Goal: Task Accomplishment & Management: Manage account settings

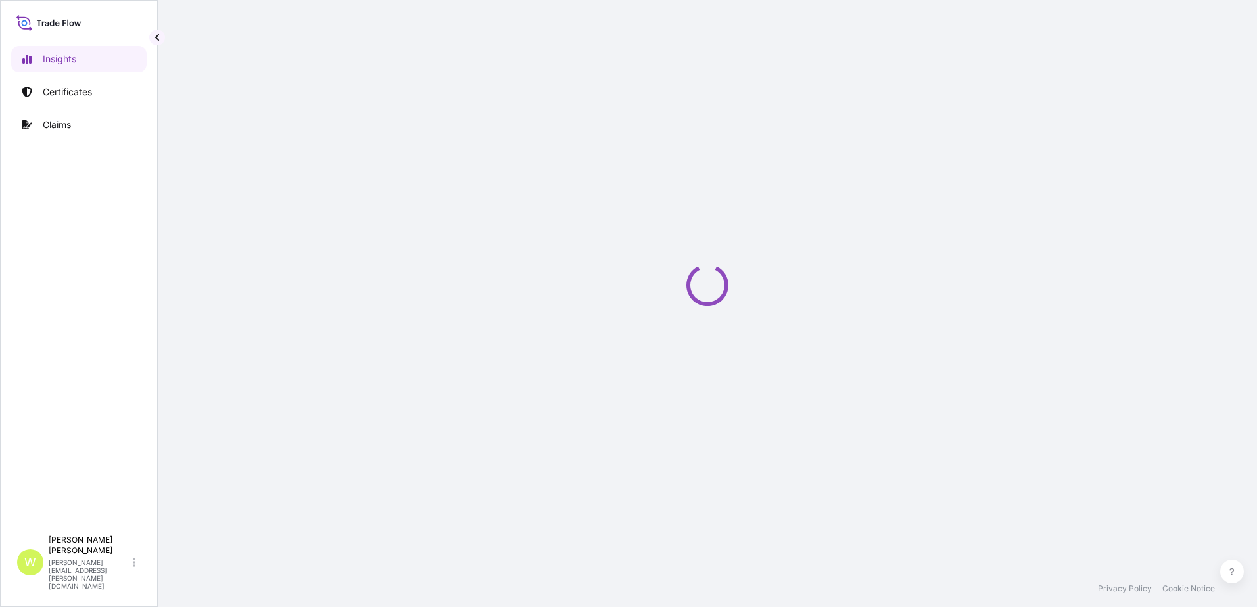
select select "2025"
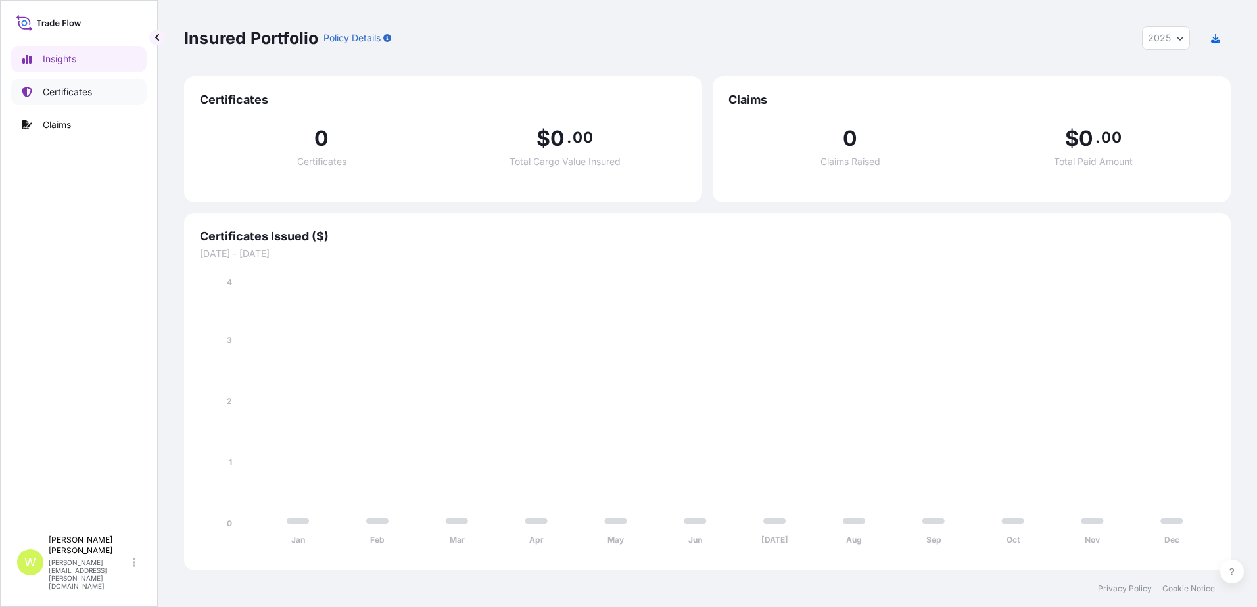
click at [59, 95] on p "Certificates" at bounding box center [67, 91] width 49 height 13
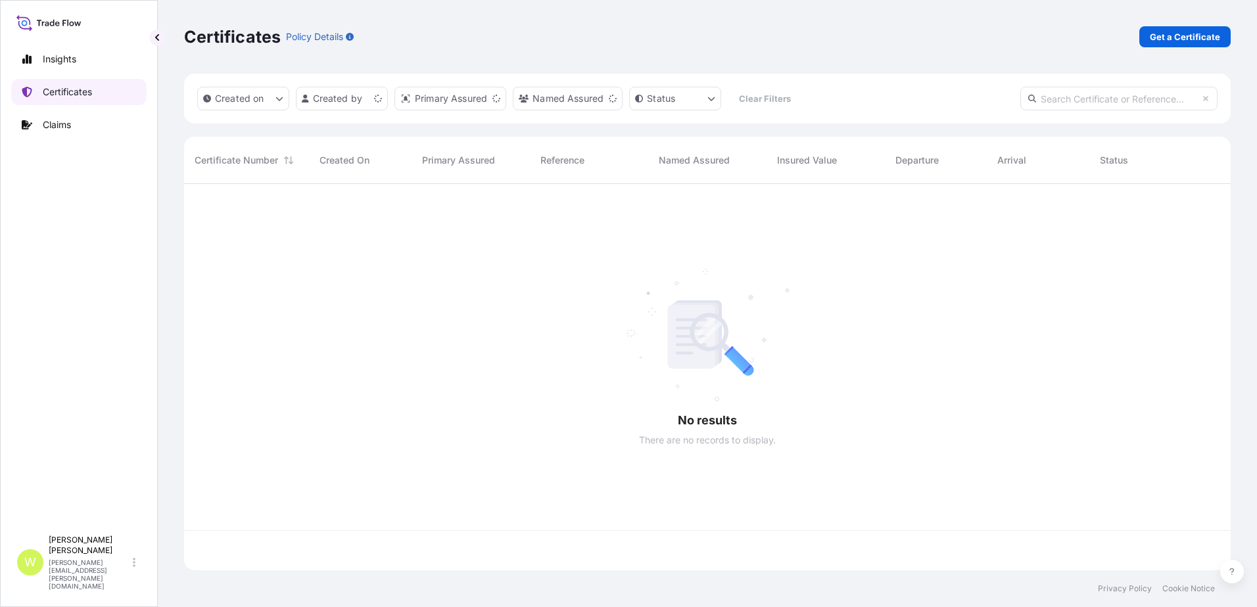
scroll to position [384, 1037]
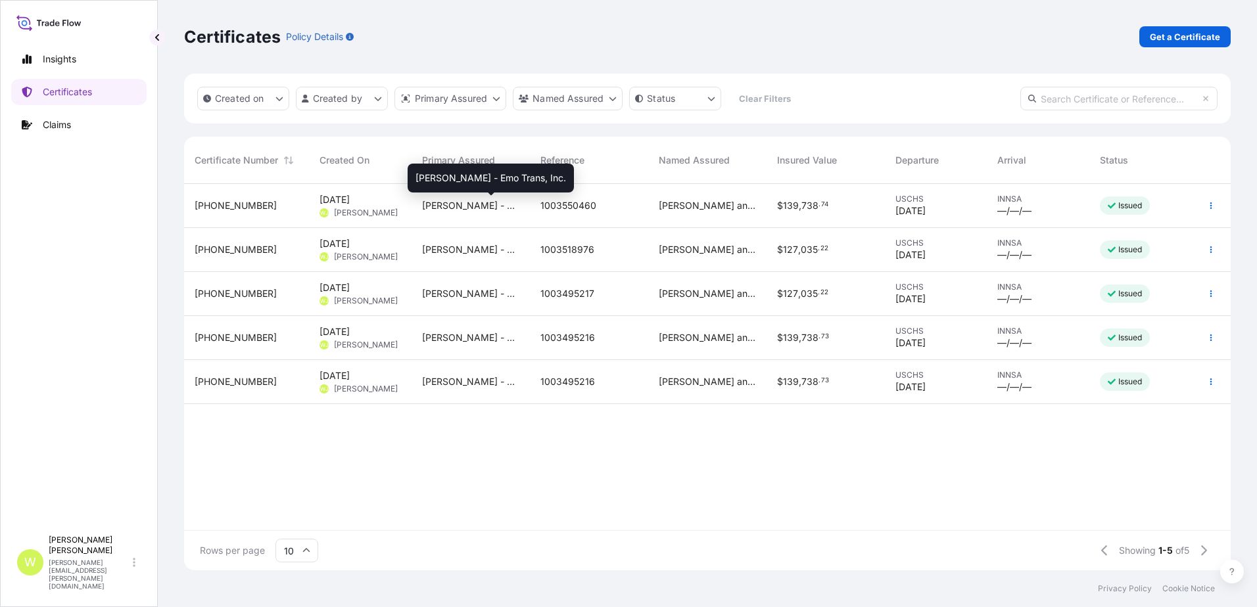
click at [476, 206] on span "[PERSON_NAME] - Emo Trans, Inc." at bounding box center [470, 205] width 97 height 13
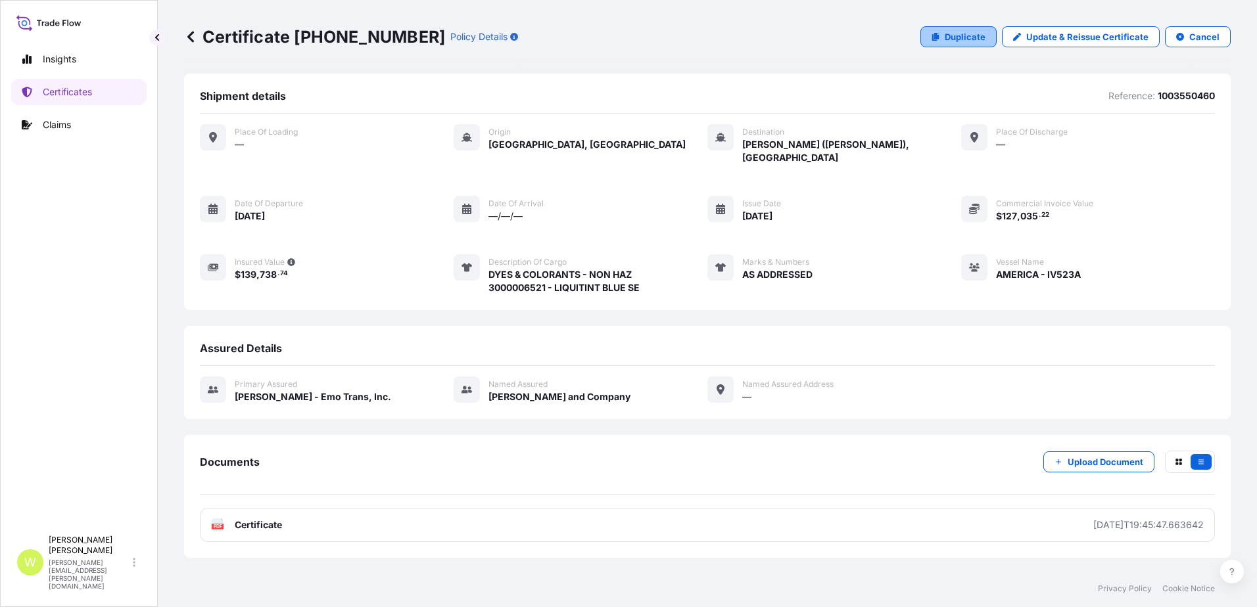
click at [948, 36] on p "Duplicate" at bounding box center [965, 36] width 41 height 13
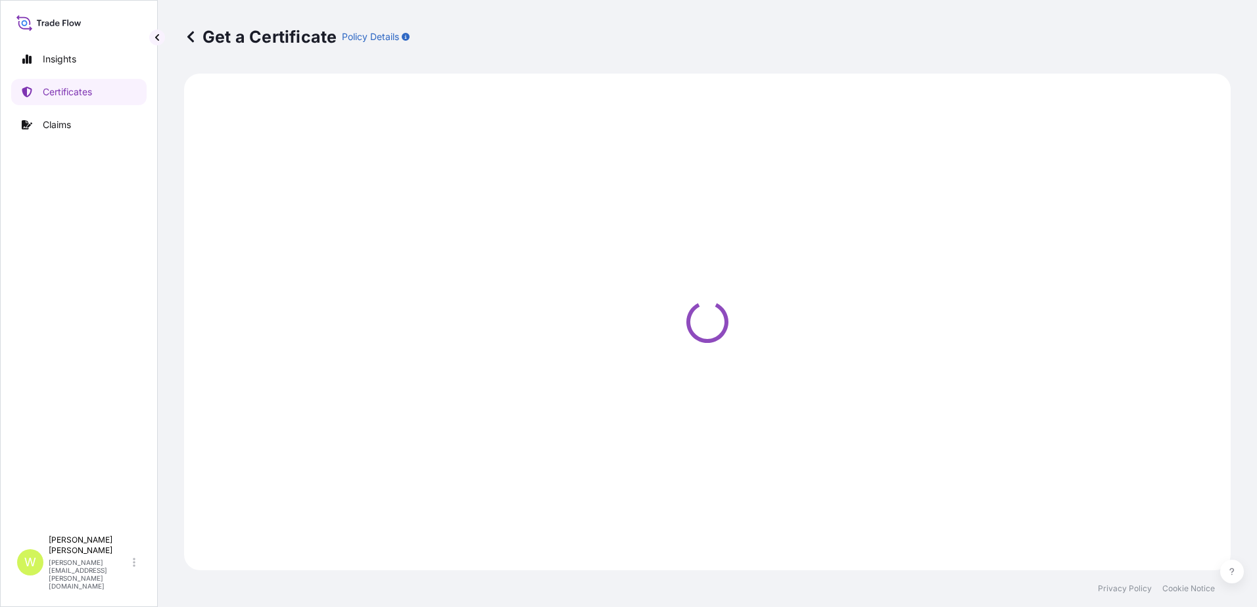
select select "Ocean Vessel"
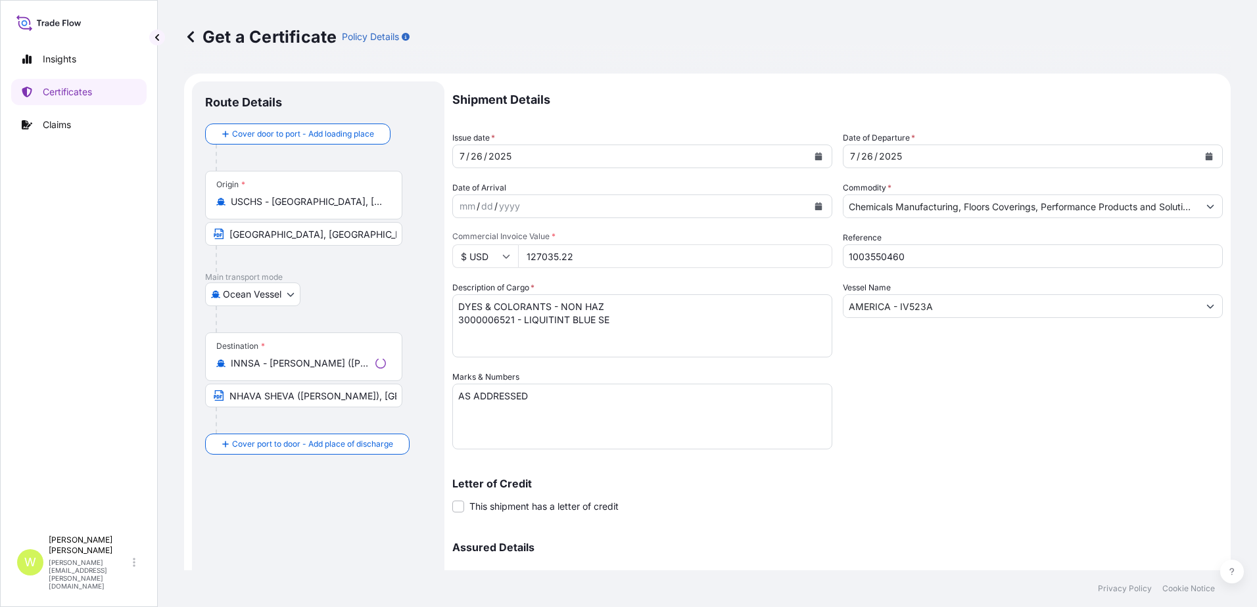
select select "31743"
click at [1205, 154] on icon "Calendar" at bounding box center [1209, 157] width 8 height 8
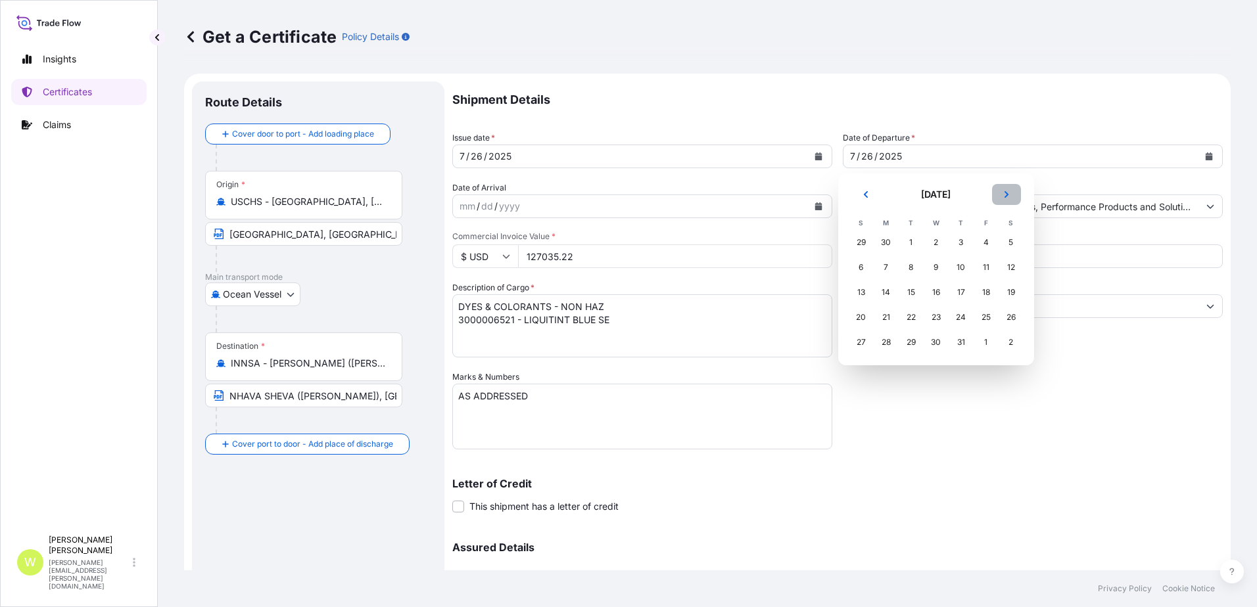
click at [1010, 195] on button "Next" at bounding box center [1006, 194] width 29 height 21
click at [984, 293] on div "15" at bounding box center [986, 293] width 24 height 24
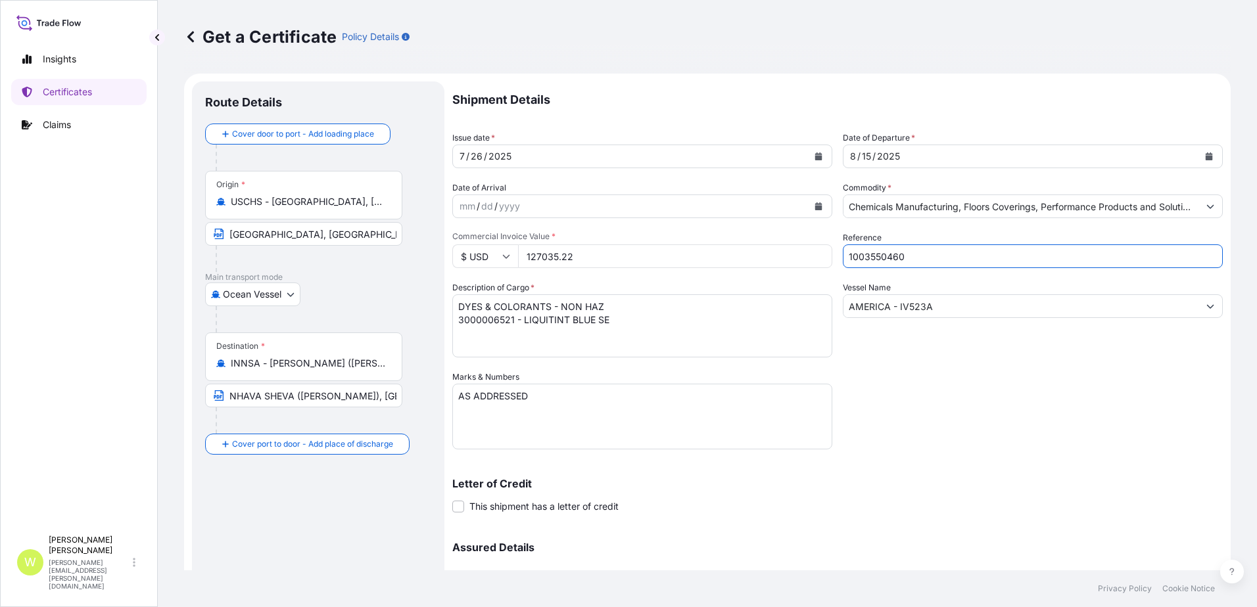
drag, startPoint x: 958, startPoint y: 259, endPoint x: 772, endPoint y: 267, distance: 186.2
click at [772, 267] on div "Shipment Details Issue date * [DATE] Date of Departure * [DATE] Date of Arrival…" at bounding box center [837, 370] width 770 height 576
type input "1003542130"
drag, startPoint x: 947, startPoint y: 308, endPoint x: 754, endPoint y: 306, distance: 192.6
click at [754, 306] on div "Shipment Details Issue date * [DATE] Date of Departure * [DATE] Date of Arrival…" at bounding box center [837, 370] width 770 height 576
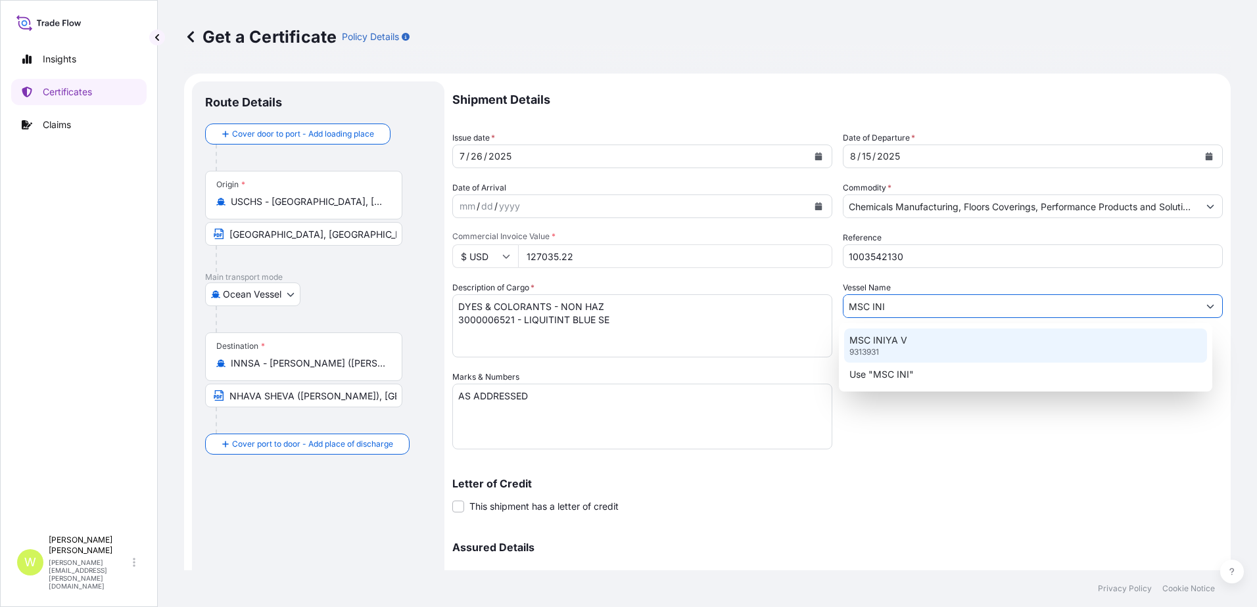
click at [870, 340] on p "MSC INIYA V" at bounding box center [878, 340] width 58 height 13
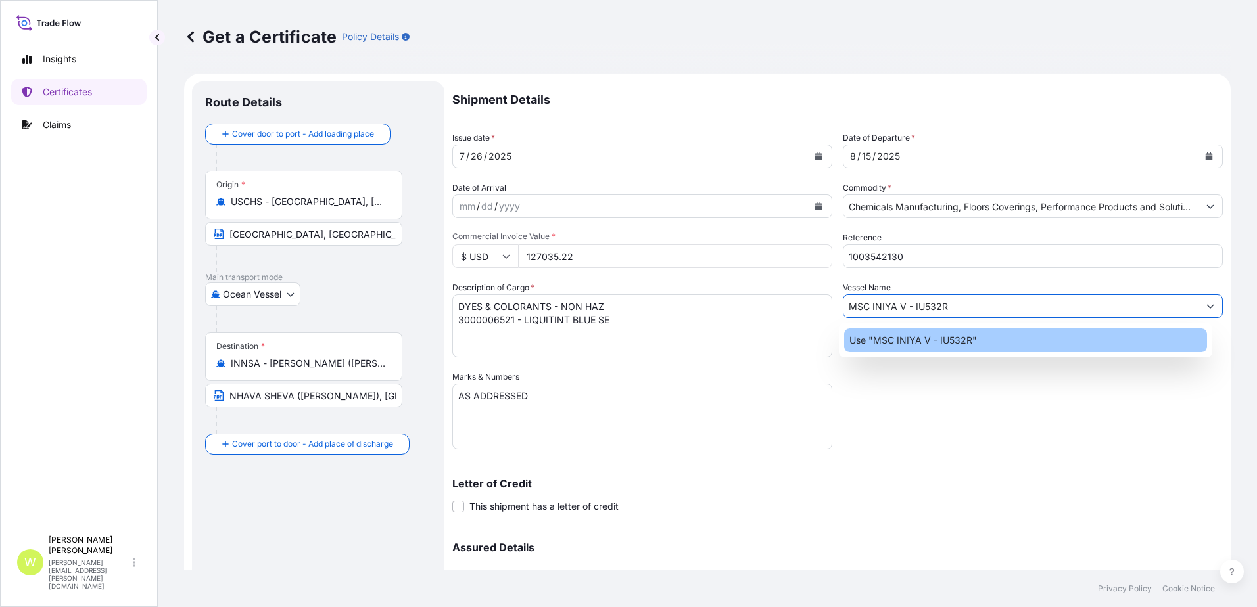
click at [870, 340] on p "Use "MSC INIYA V - IU532R"" at bounding box center [913, 340] width 128 height 13
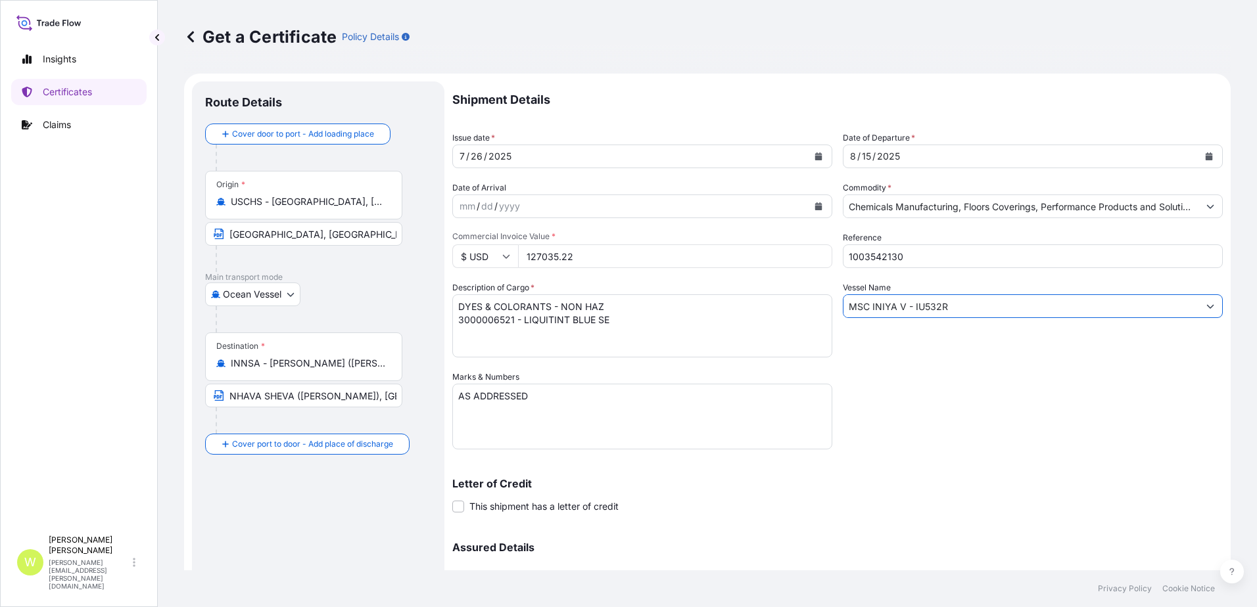
type input "MSC INIYA V - IU532R"
click at [899, 410] on div "Shipment Details Issue date * [DATE] Date of Departure * [DATE] Date of Arrival…" at bounding box center [837, 370] width 770 height 576
drag, startPoint x: 597, startPoint y: 255, endPoint x: 473, endPoint y: 260, distance: 123.7
click at [473, 260] on div "$ USD 127035.22" at bounding box center [642, 257] width 380 height 24
click at [664, 554] on div "Assured Details Primary Assured * [PERSON_NAME] - Emo Trans, Inc. [PERSON_NAME]…" at bounding box center [837, 592] width 770 height 131
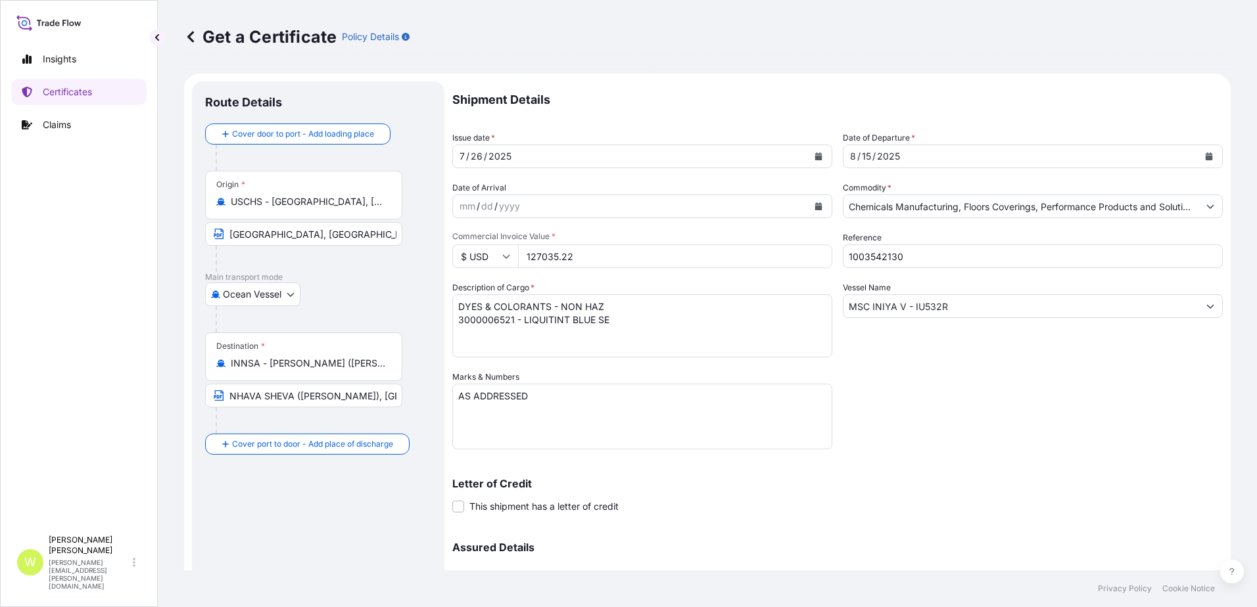
scroll to position [132, 0]
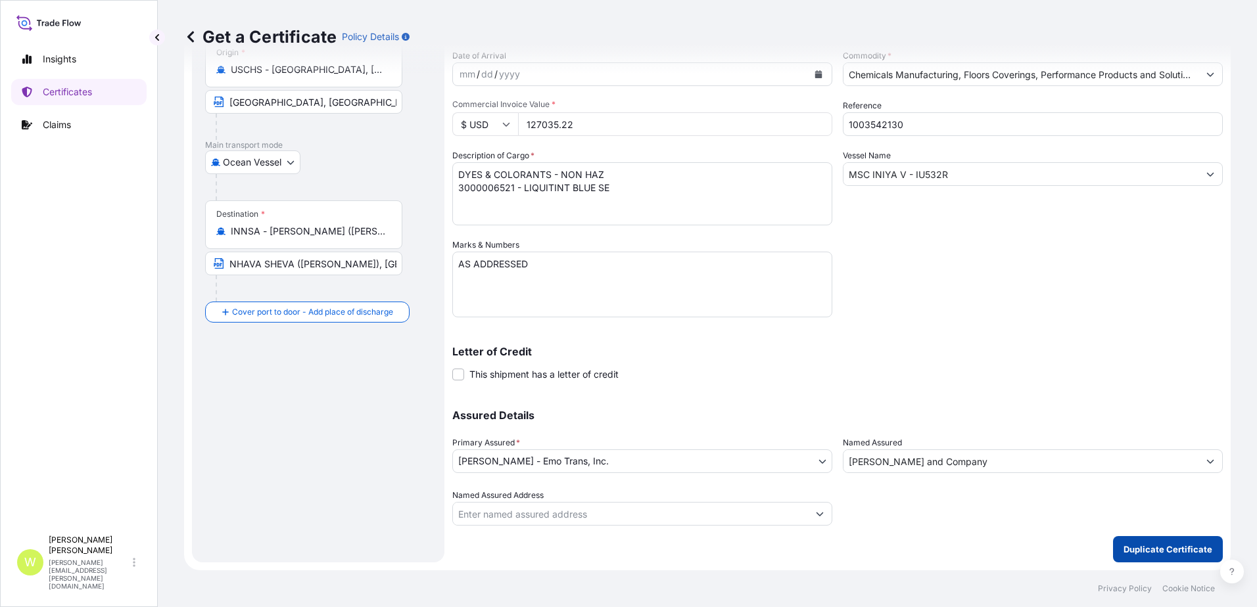
click at [1158, 545] on p "Duplicate Certificate" at bounding box center [1167, 549] width 89 height 13
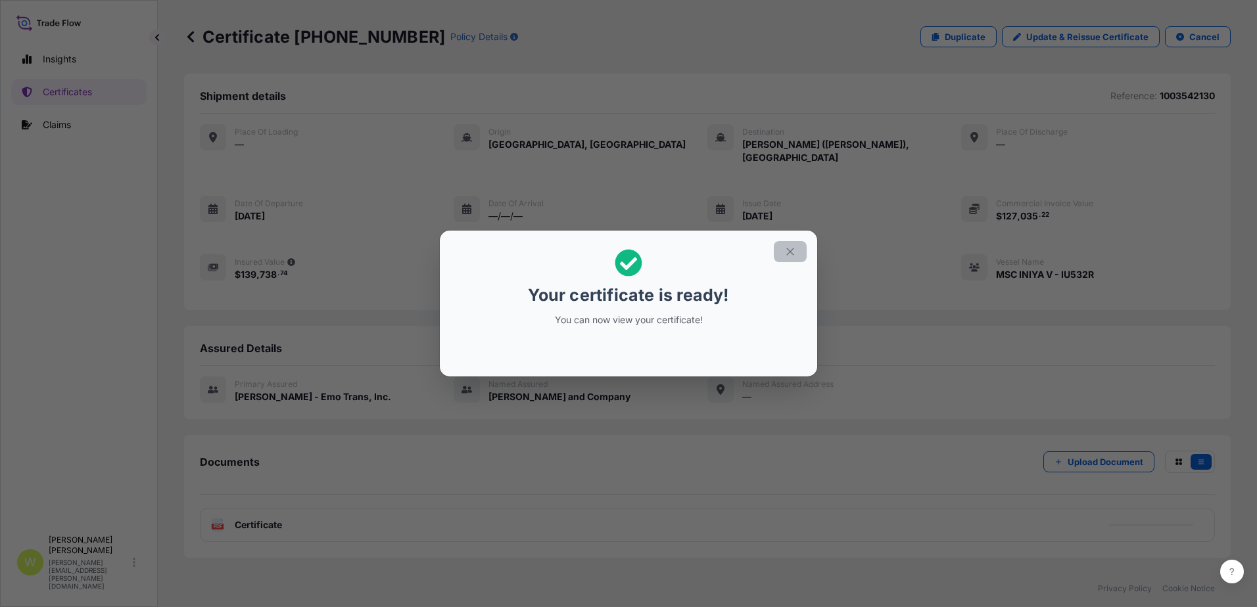
click at [793, 244] on button "button" at bounding box center [790, 251] width 33 height 21
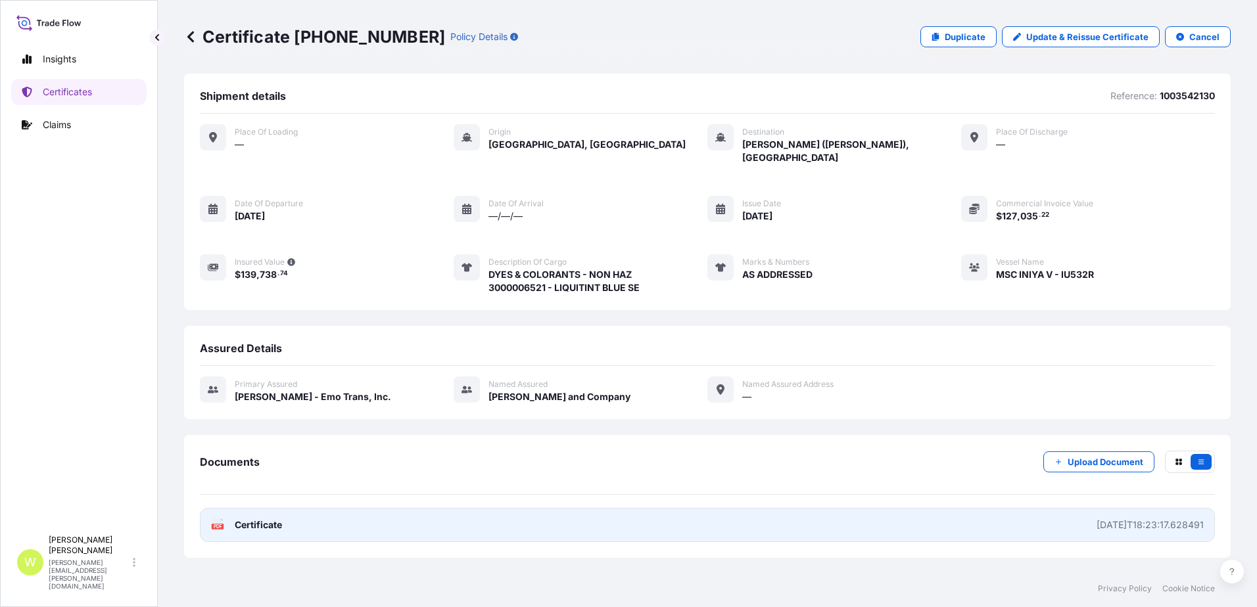
click at [258, 519] on span "Certificate" at bounding box center [258, 525] width 47 height 13
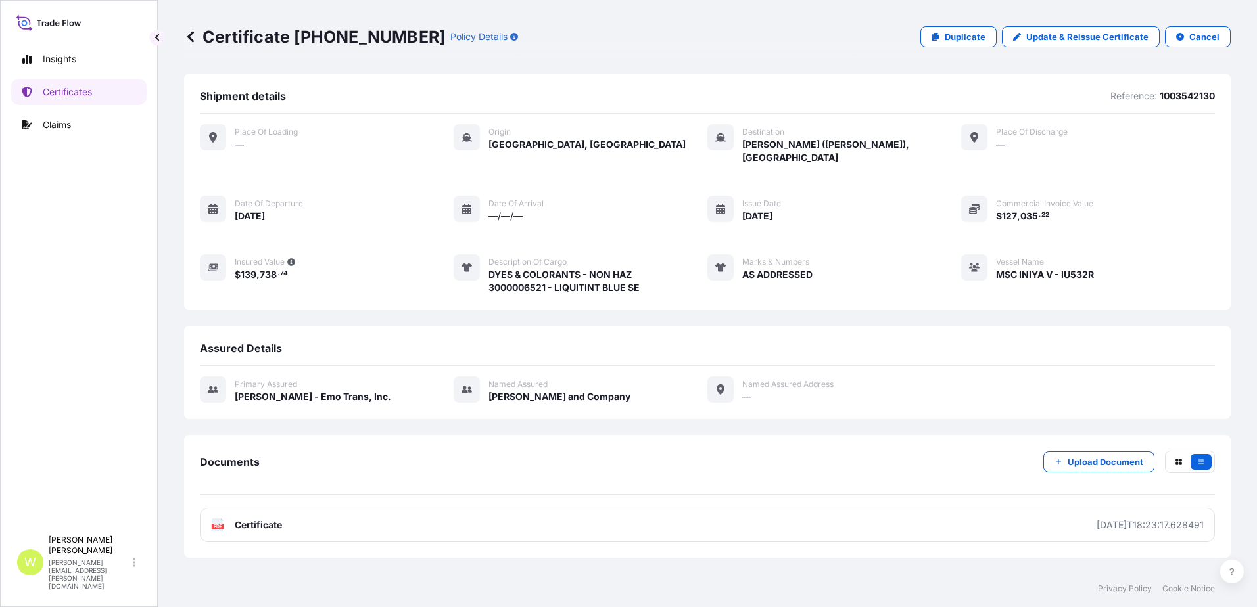
scroll to position [57, 0]
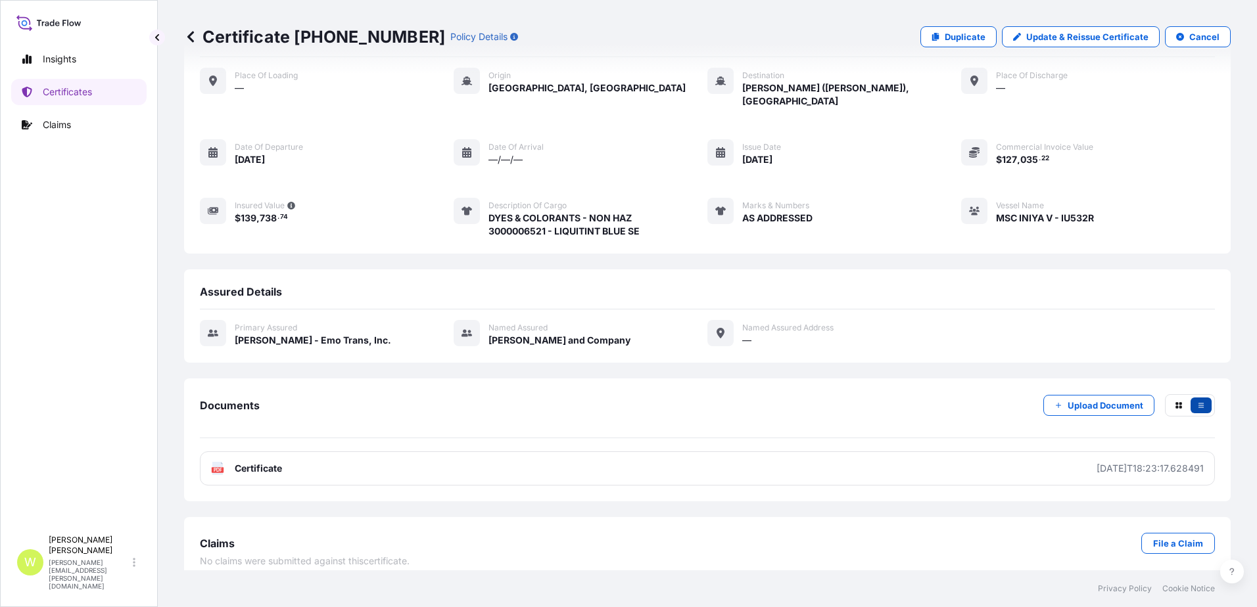
click at [1192, 399] on button "button" at bounding box center [1200, 406] width 21 height 16
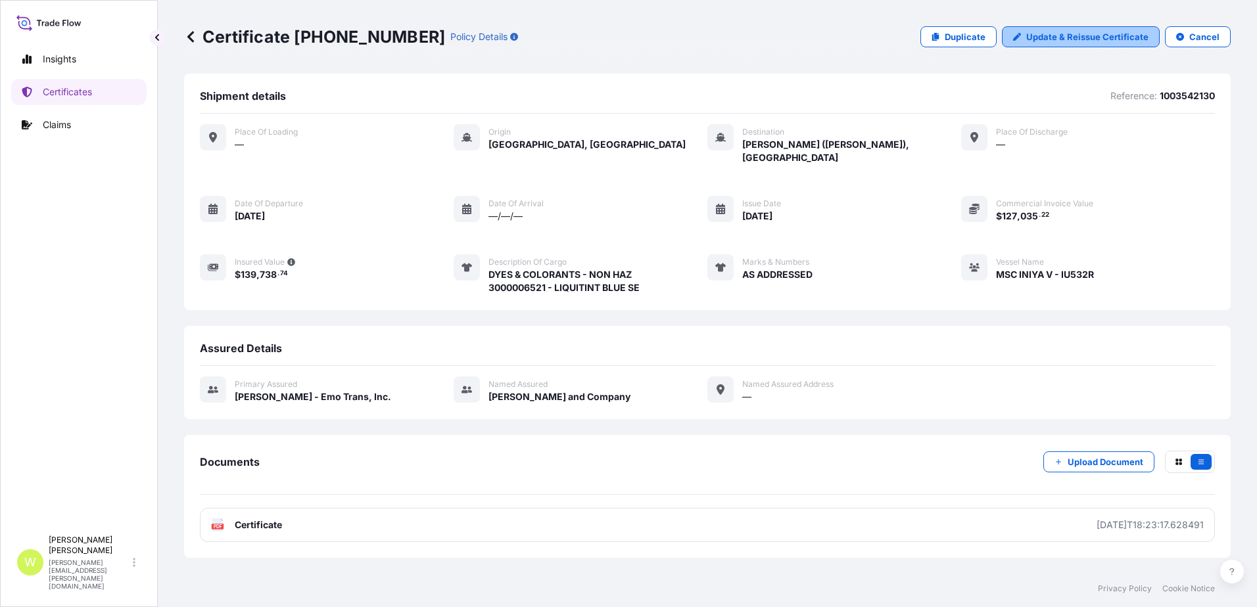
click at [1058, 37] on p "Update & Reissue Certificate" at bounding box center [1087, 36] width 122 height 13
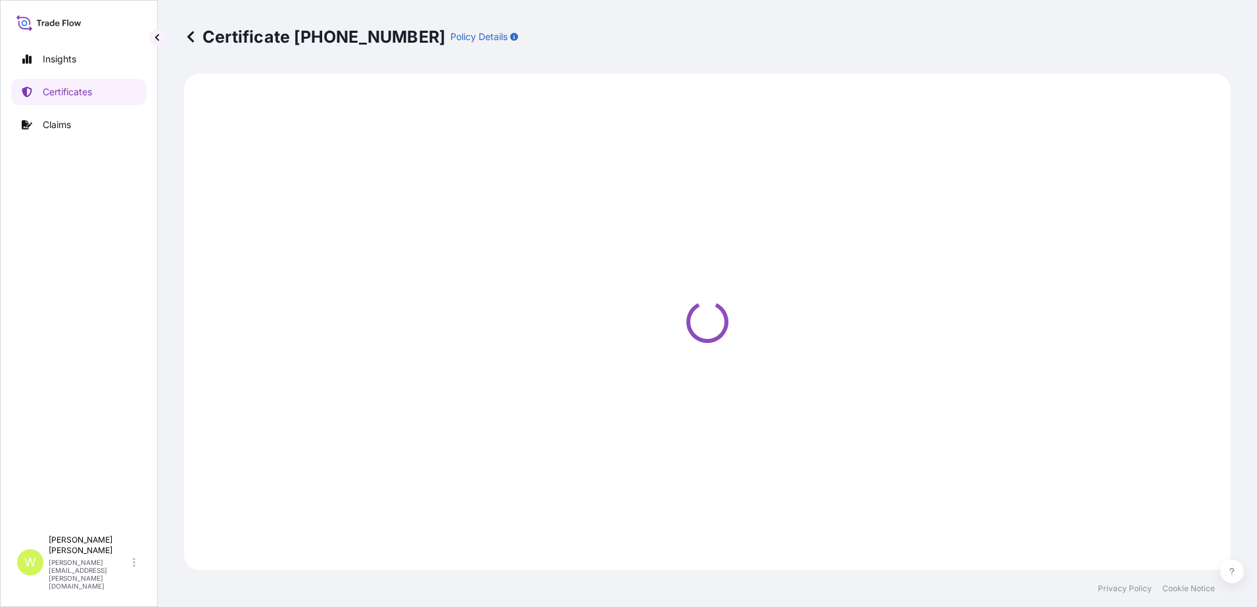
select select "Ocean Vessel"
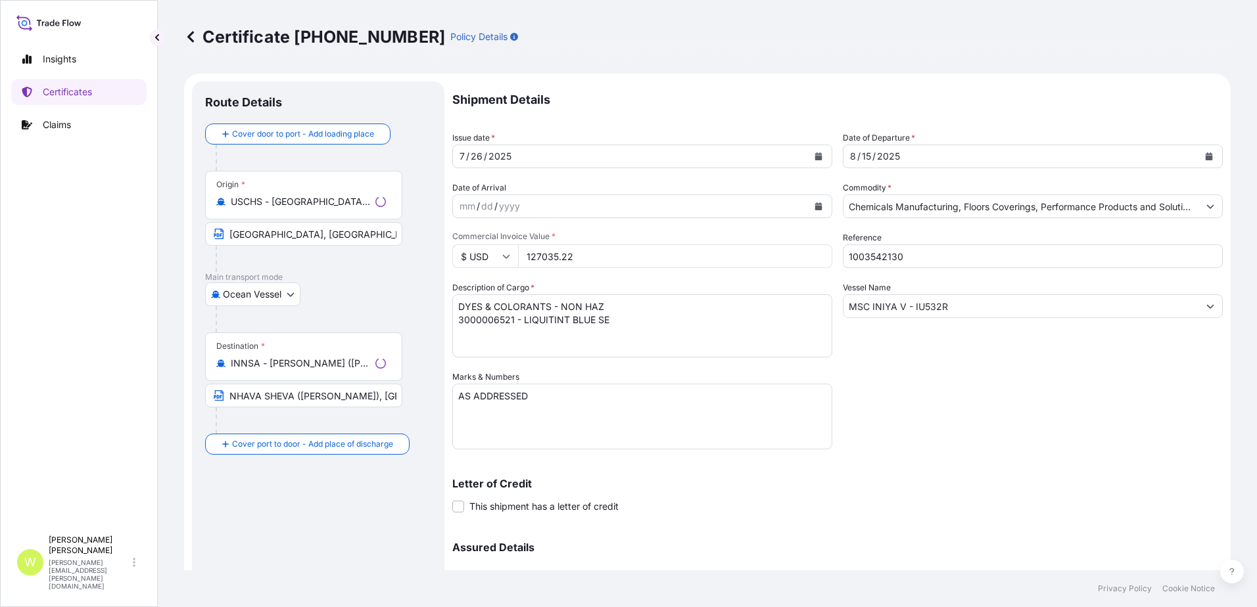
select select "31743"
drag, startPoint x: 586, startPoint y: 259, endPoint x: 473, endPoint y: 256, distance: 113.8
click at [473, 256] on div "$ USD 127035.22" at bounding box center [642, 257] width 380 height 24
type input "115486.56"
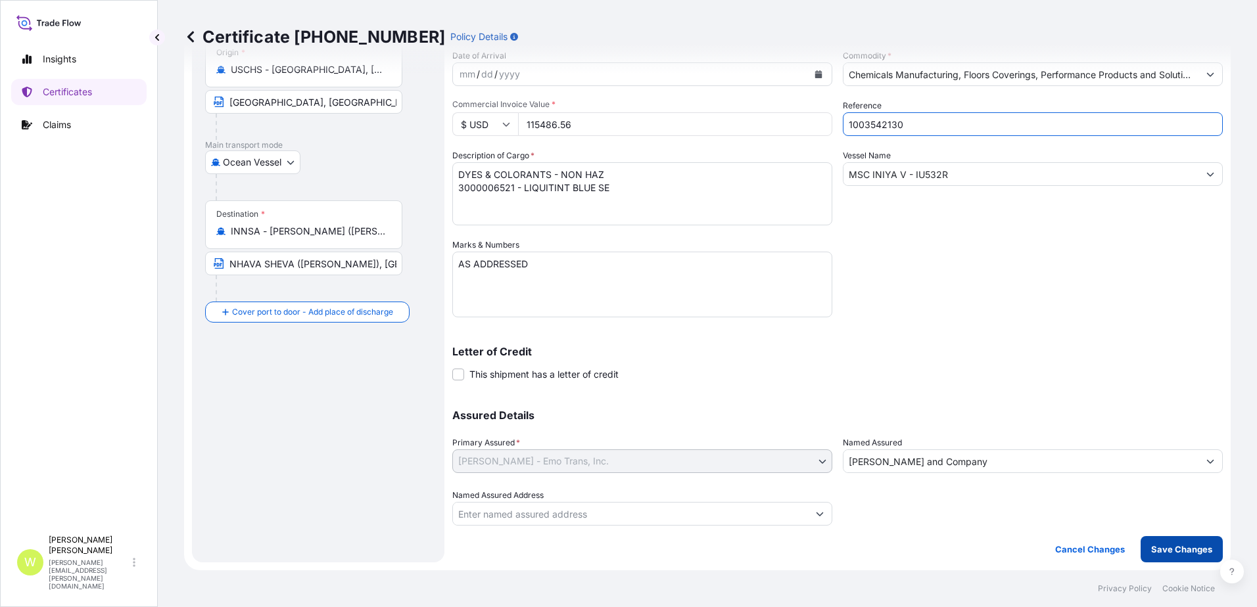
click at [1154, 546] on p "Save Changes" at bounding box center [1181, 549] width 61 height 13
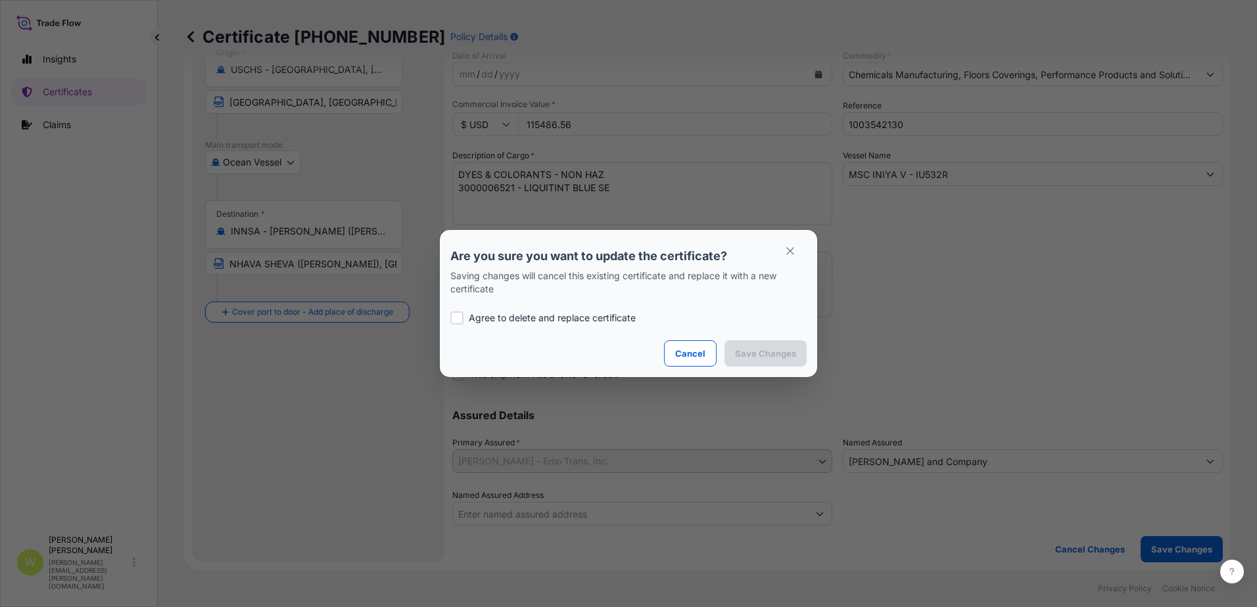
click at [459, 319] on div at bounding box center [456, 318] width 13 height 13
checkbox input "true"
click at [777, 354] on p "Save Changes" at bounding box center [765, 353] width 61 height 13
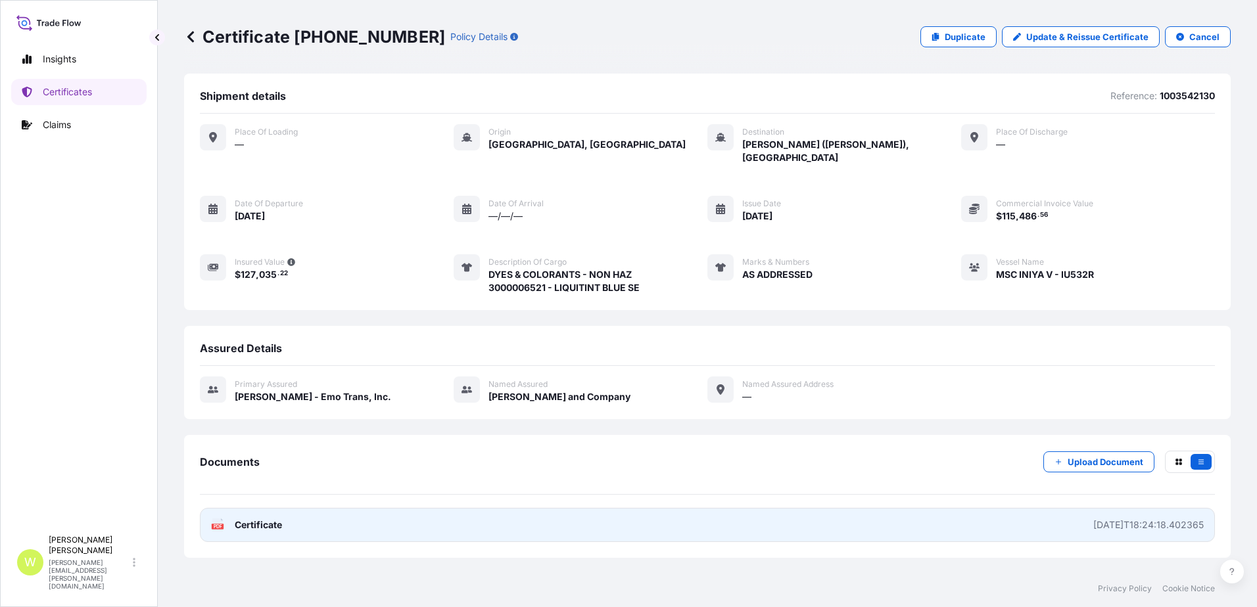
click at [246, 519] on span "Certificate" at bounding box center [258, 525] width 47 height 13
